Goal: Information Seeking & Learning: Learn about a topic

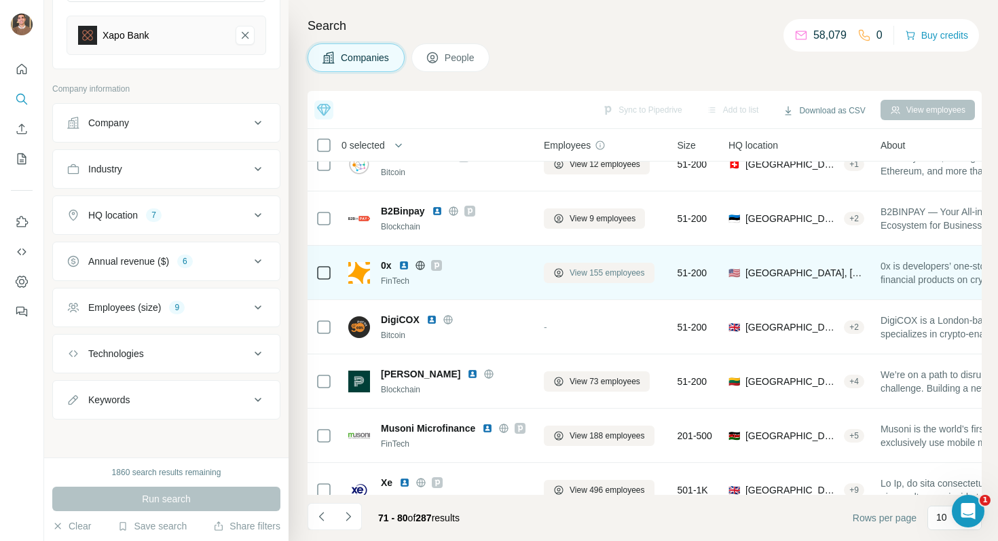
scroll to position [210, 0]
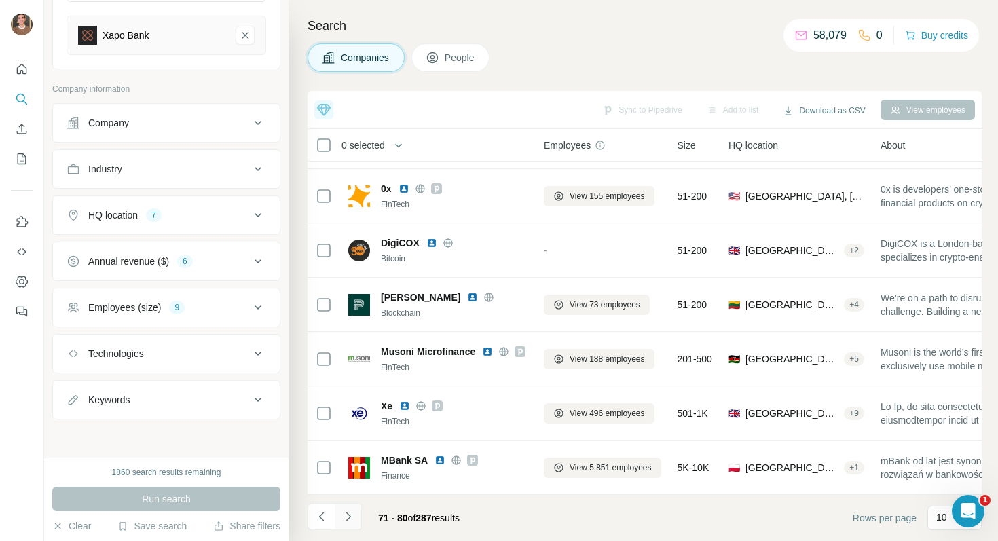
click at [346, 527] on button "Navigate to next page" at bounding box center [348, 516] width 27 height 27
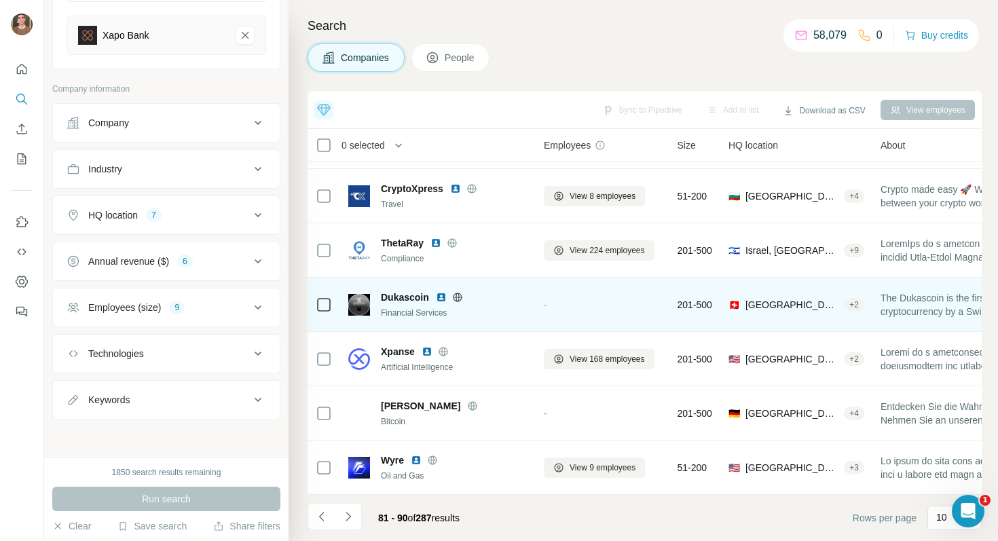
scroll to position [0, 0]
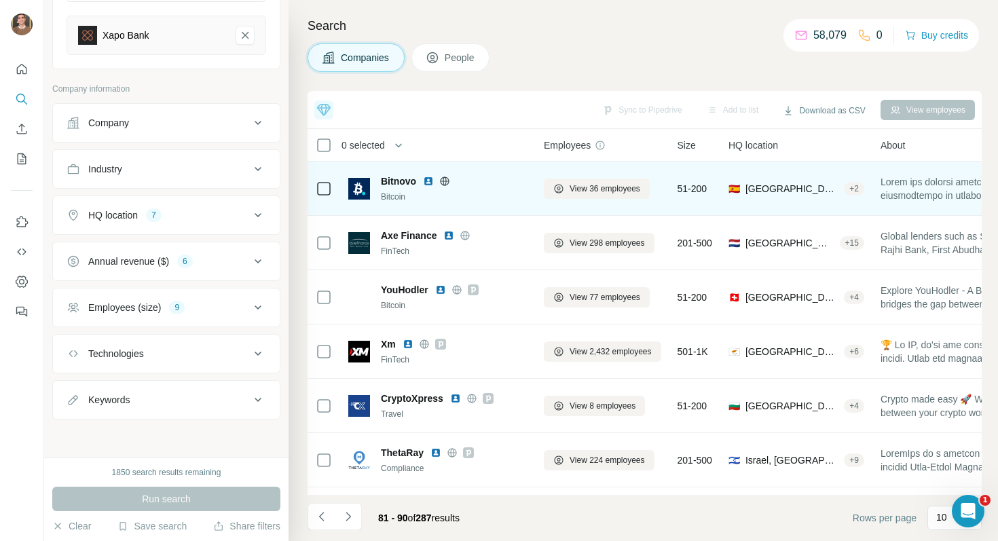
click at [429, 181] on img at bounding box center [428, 181] width 11 height 11
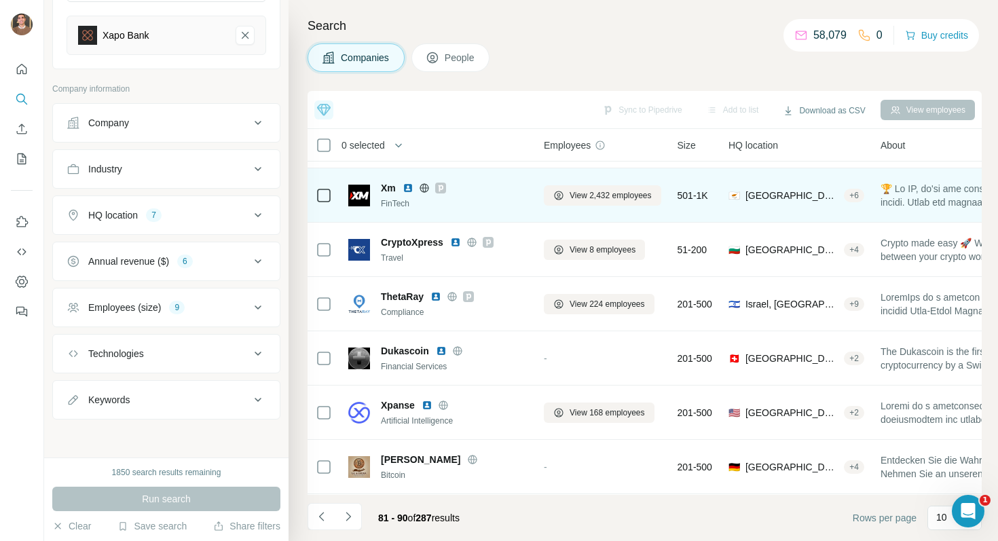
scroll to position [210, 0]
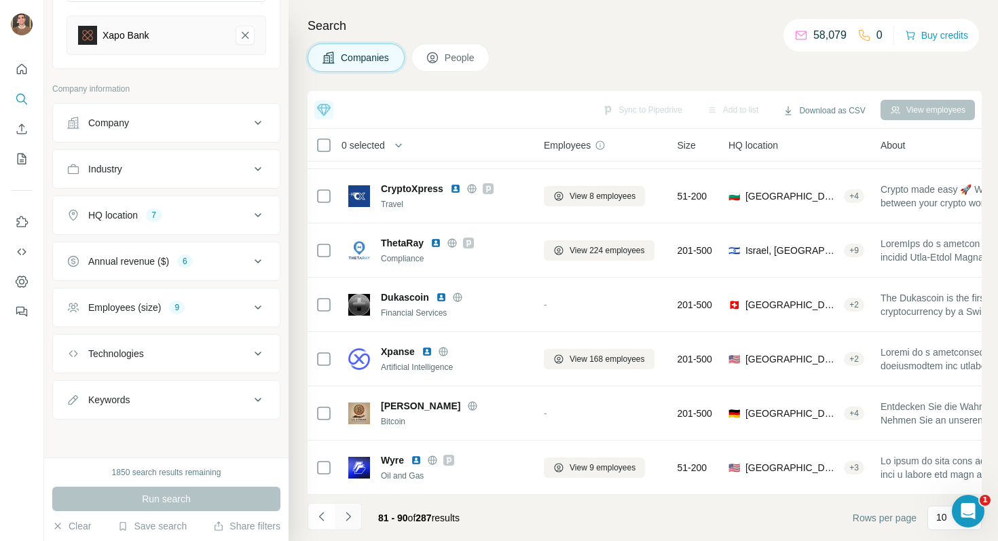
click at [352, 523] on button "Navigate to next page" at bounding box center [348, 516] width 27 height 27
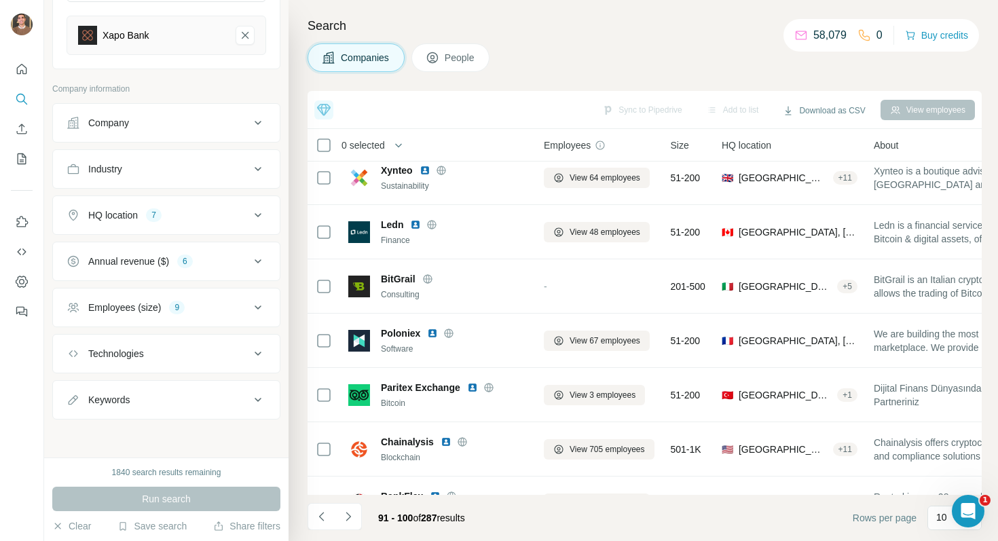
scroll to position [12, 0]
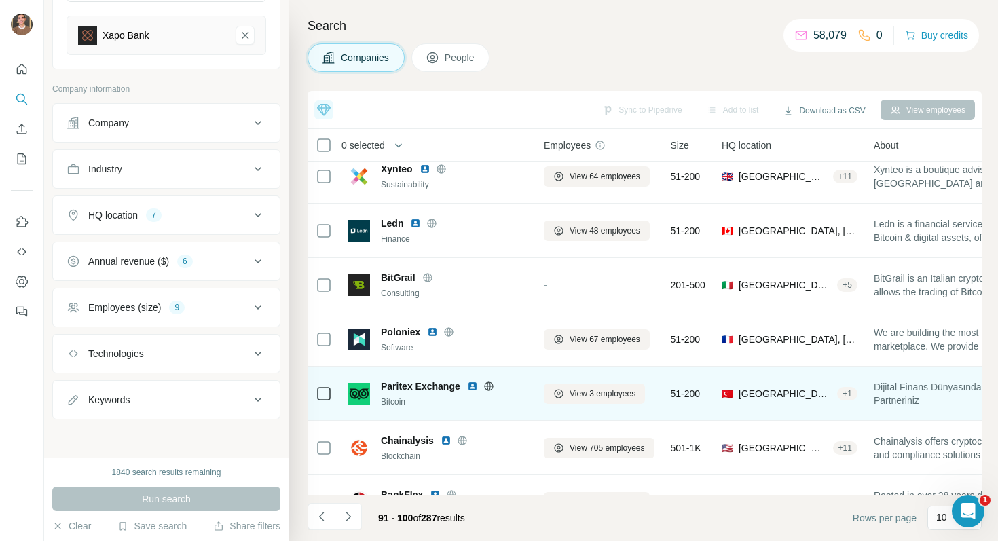
click at [470, 381] on img at bounding box center [472, 386] width 11 height 11
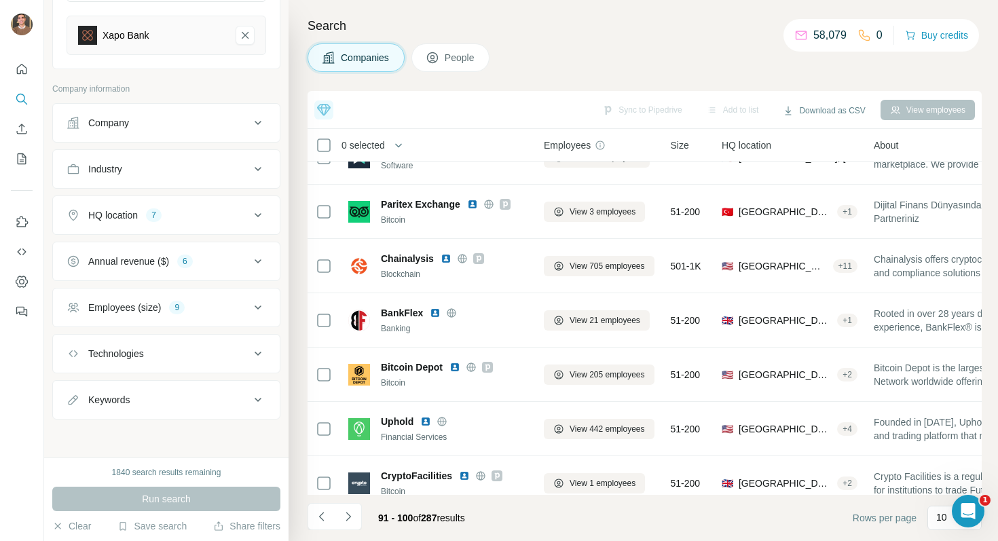
scroll to position [210, 0]
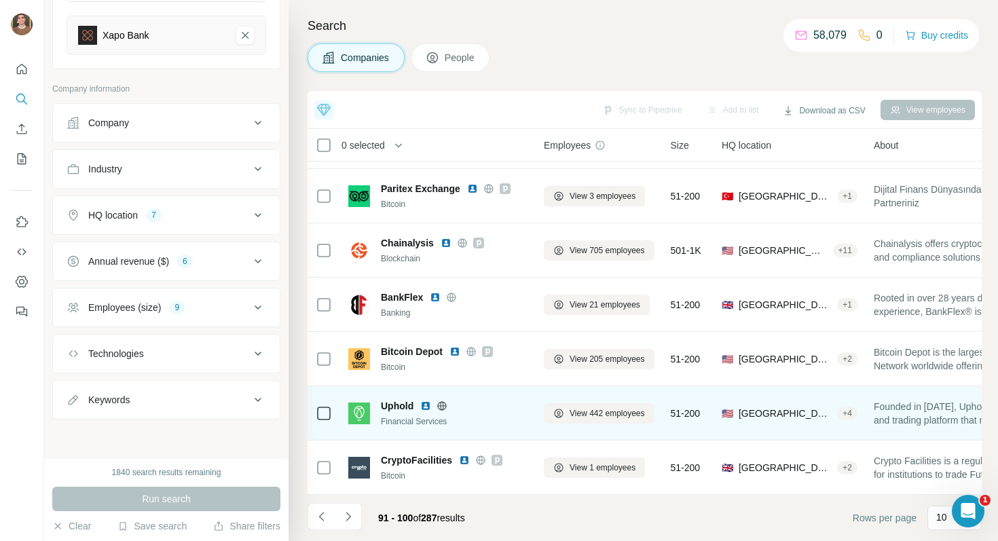
click at [424, 409] on img at bounding box center [425, 405] width 11 height 11
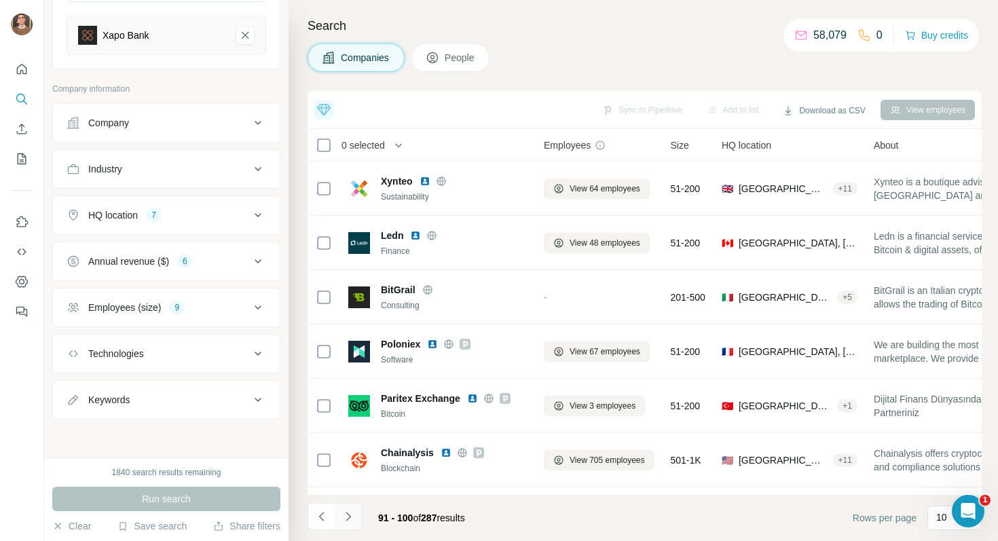
click at [354, 519] on button "Navigate to next page" at bounding box center [348, 516] width 27 height 27
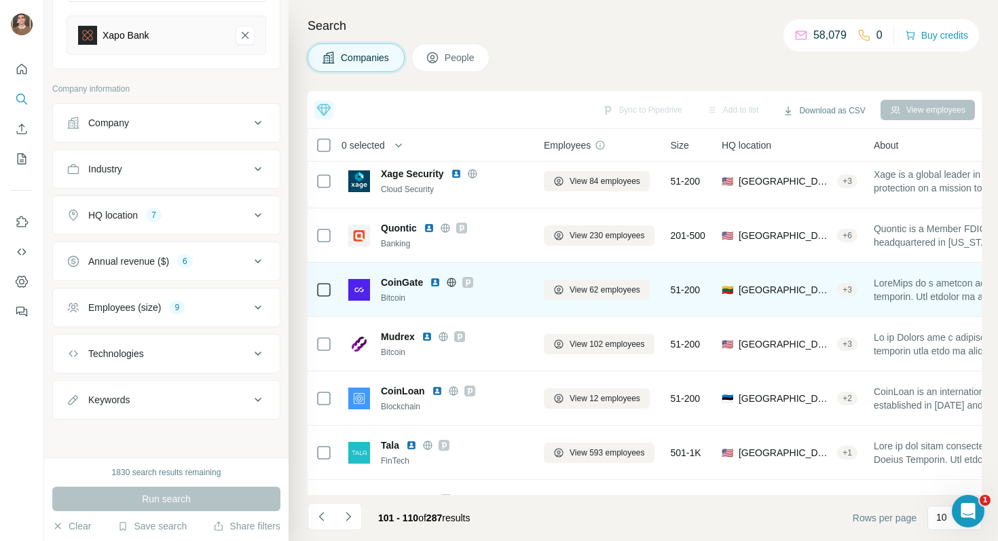
scroll to position [210, 0]
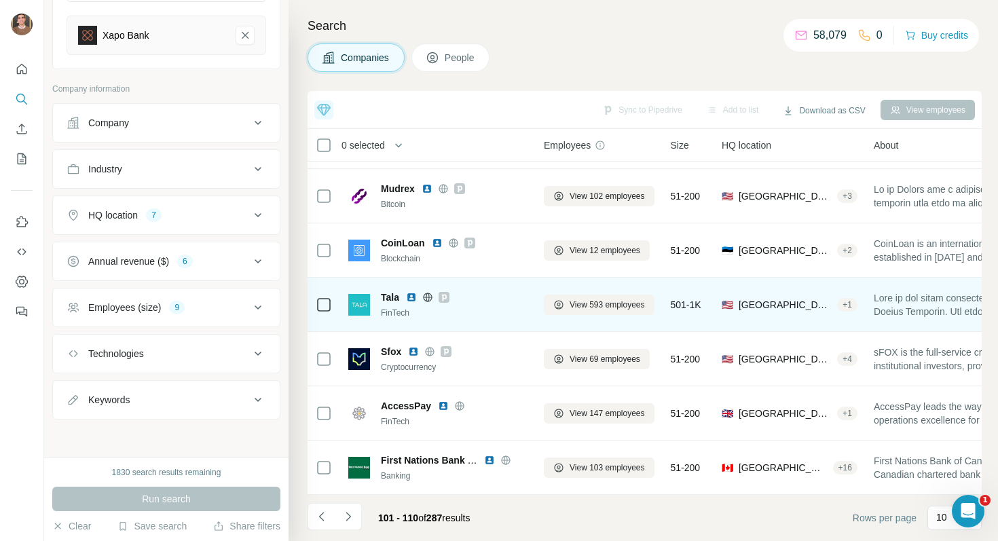
click at [413, 297] on img at bounding box center [411, 297] width 11 height 11
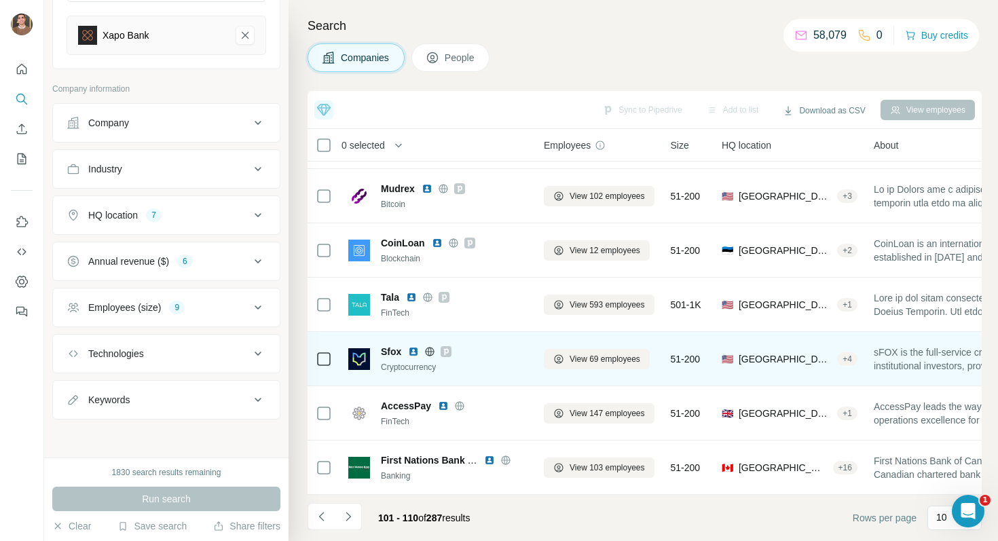
click at [410, 349] on img at bounding box center [413, 351] width 11 height 11
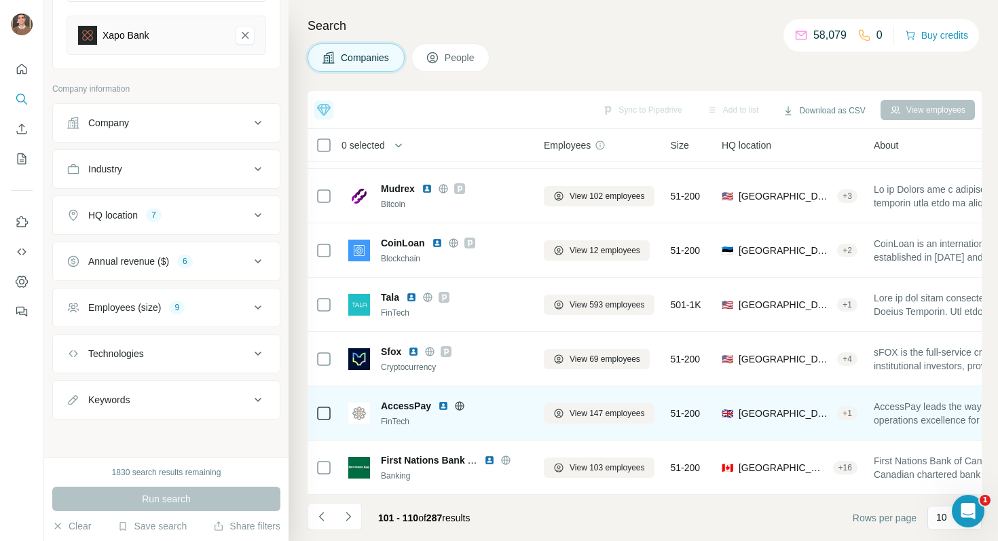
click at [443, 406] on img at bounding box center [443, 405] width 11 height 11
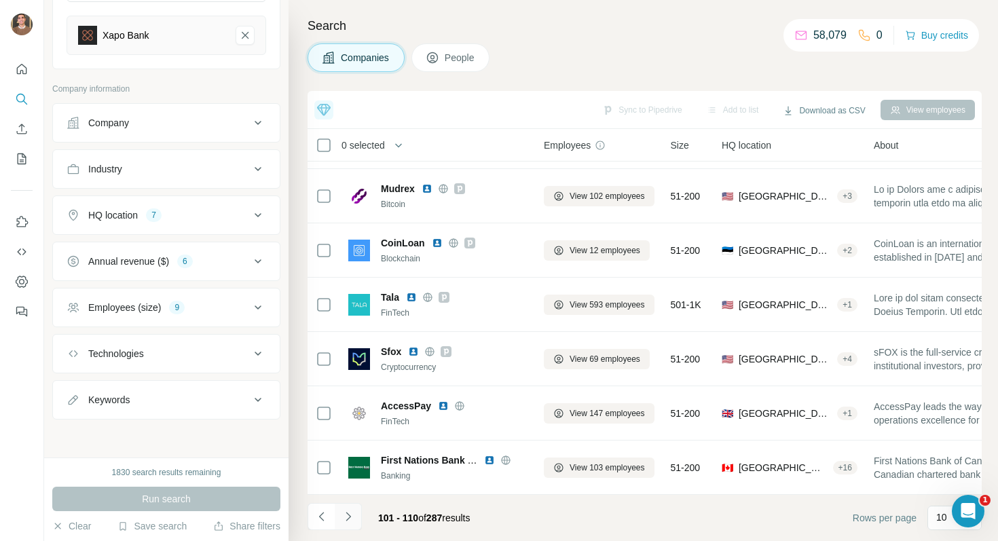
click at [354, 513] on button "Navigate to next page" at bounding box center [348, 516] width 27 height 27
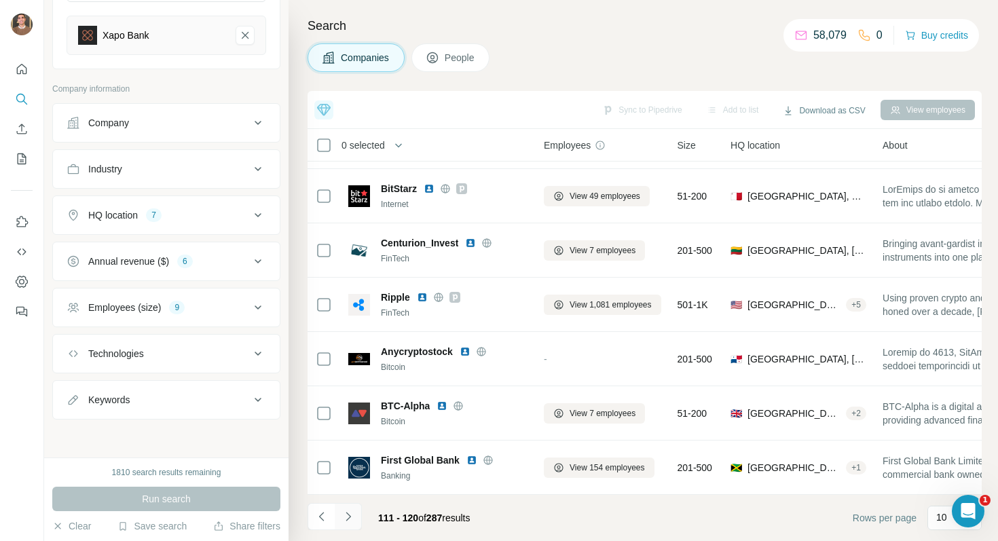
click at [354, 519] on button "Navigate to next page" at bounding box center [348, 516] width 27 height 27
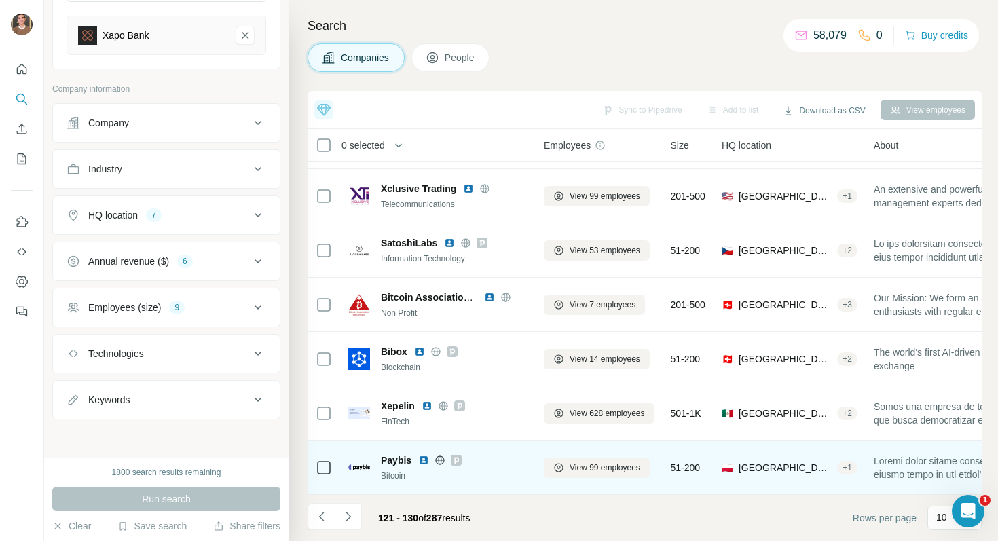
click at [419, 459] on img at bounding box center [423, 460] width 11 height 11
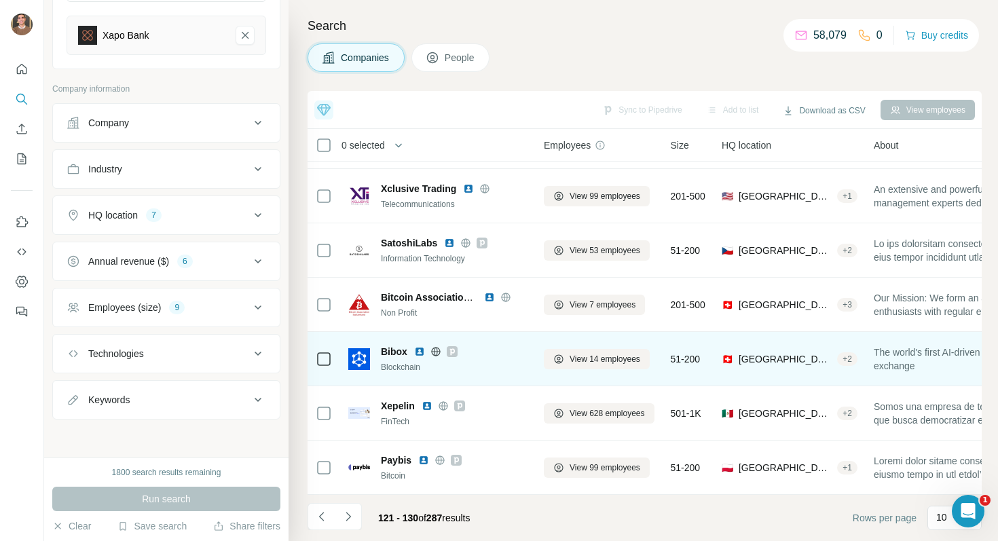
scroll to position [0, 0]
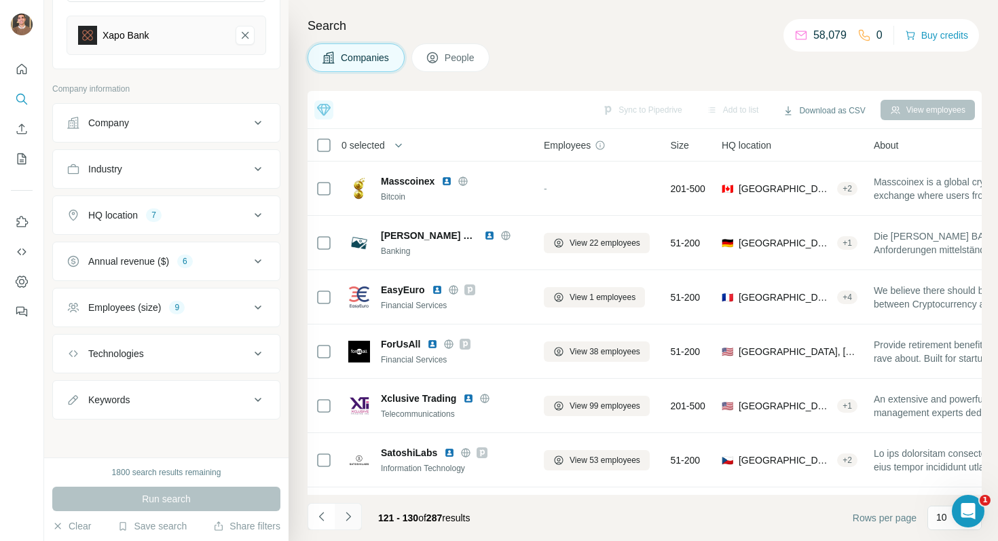
click at [352, 514] on icon "Navigate to next page" at bounding box center [348, 517] width 14 height 14
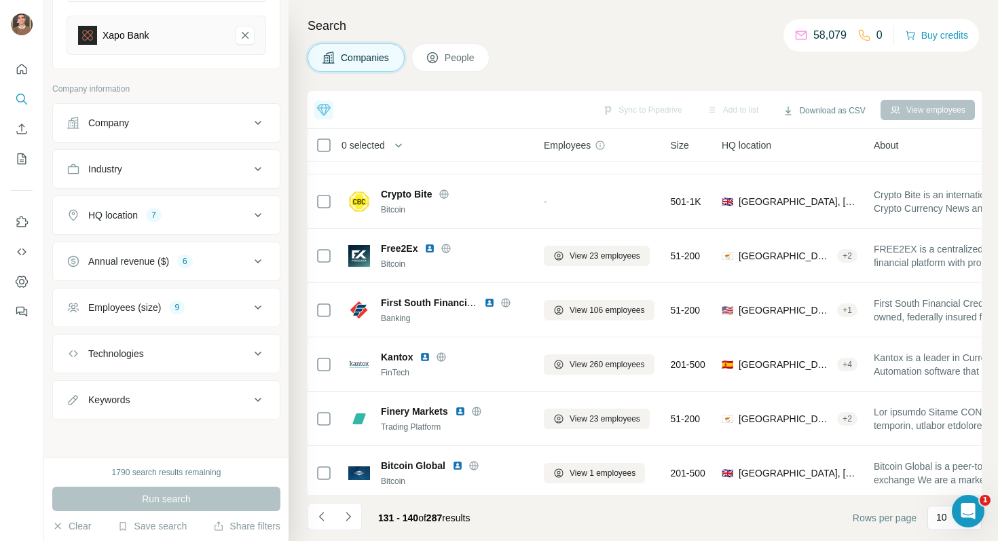
scroll to position [210, 0]
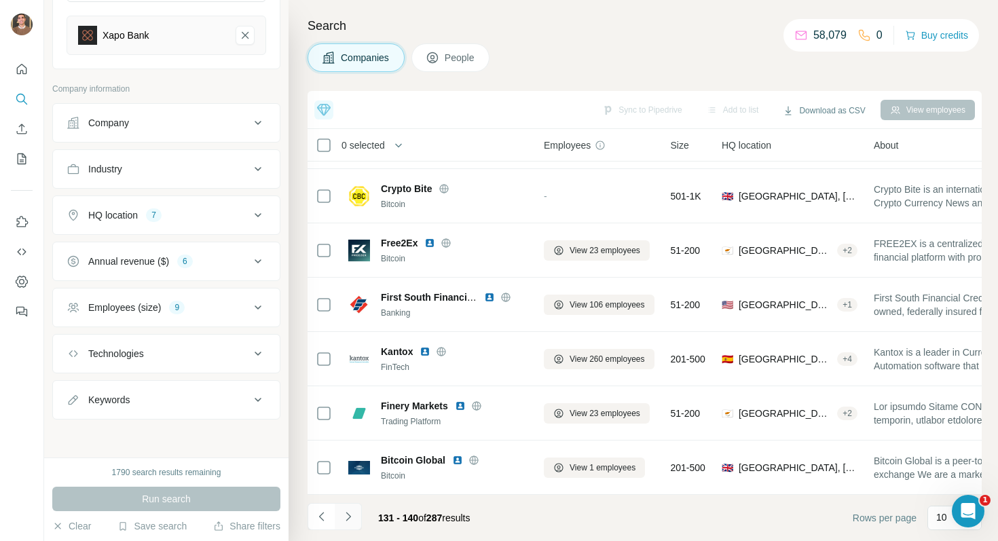
click at [356, 514] on button "Navigate to next page" at bounding box center [348, 516] width 27 height 27
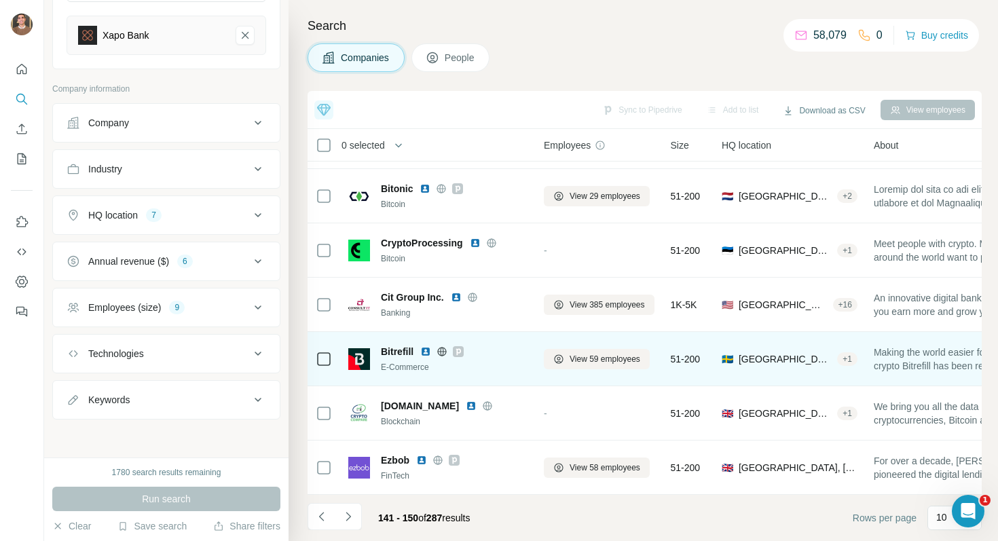
click at [426, 349] on img at bounding box center [425, 351] width 11 height 11
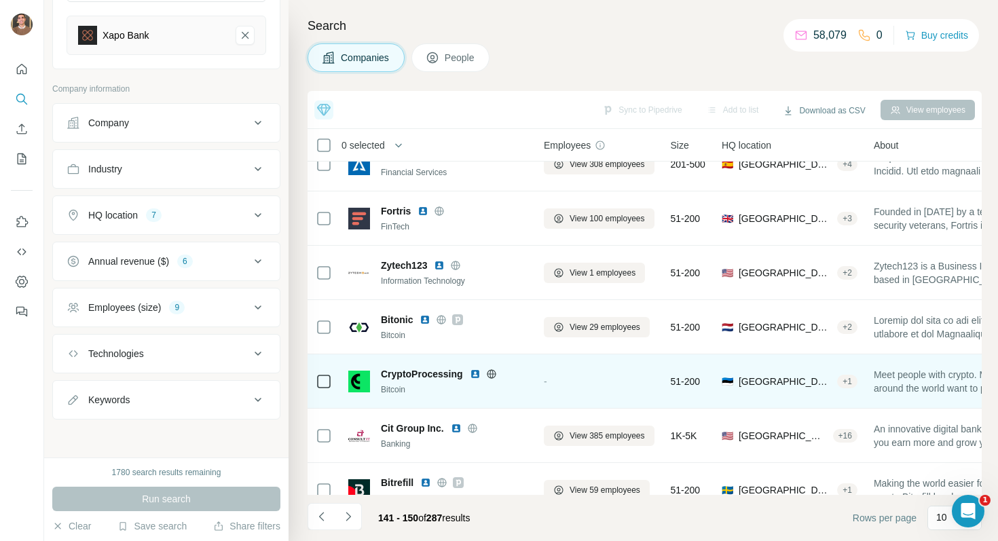
scroll to position [0, 0]
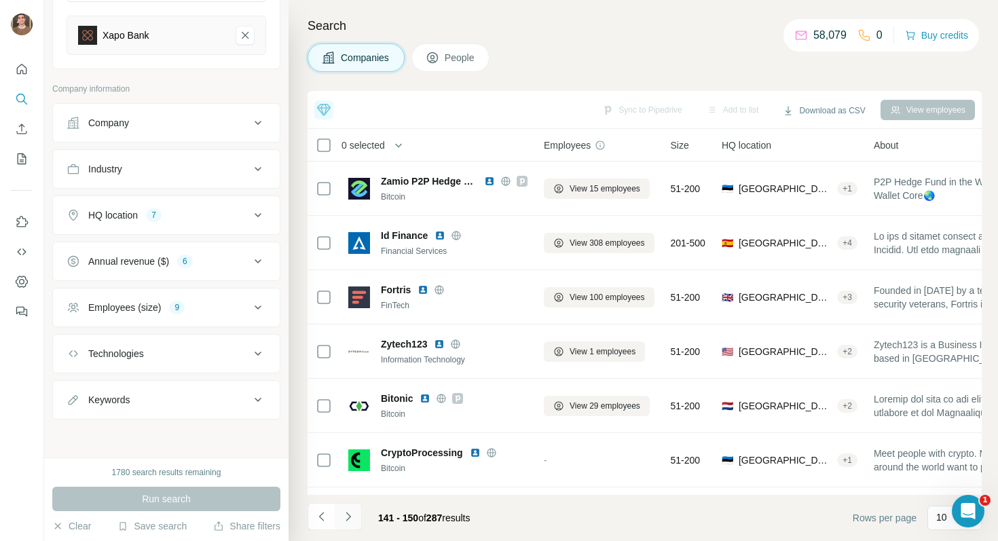
click at [356, 520] on button "Navigate to next page" at bounding box center [348, 516] width 27 height 27
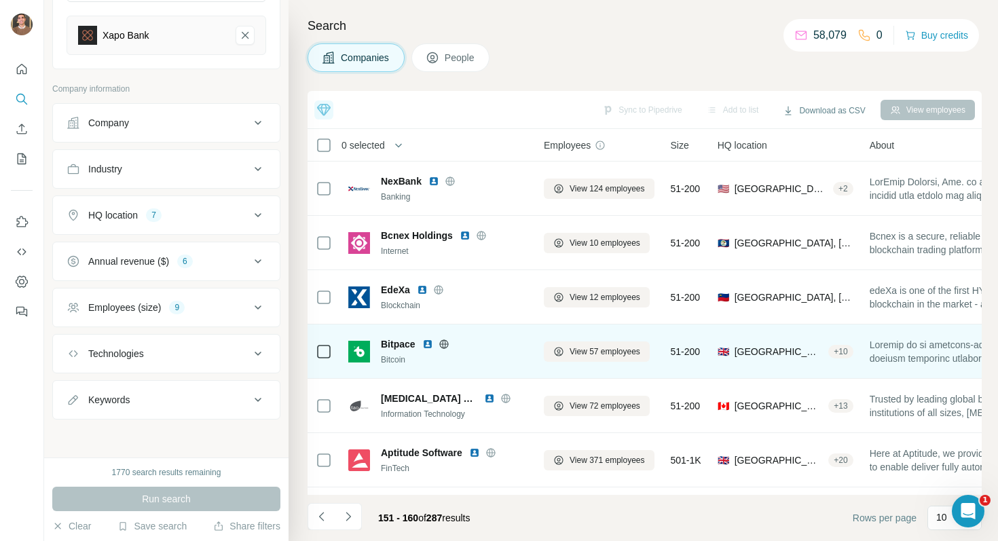
scroll to position [210, 0]
